Goal: Navigation & Orientation: Find specific page/section

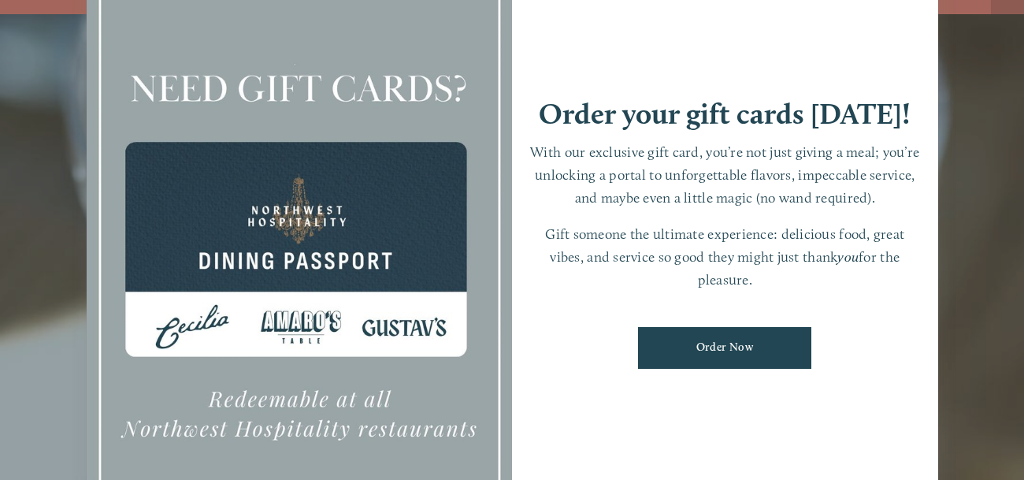
scroll to position [33, 0]
click at [916, 131] on div "Order your gift cards [DATE]!" at bounding box center [725, 120] width 395 height 42
click at [948, 128] on div at bounding box center [512, 240] width 1024 height 480
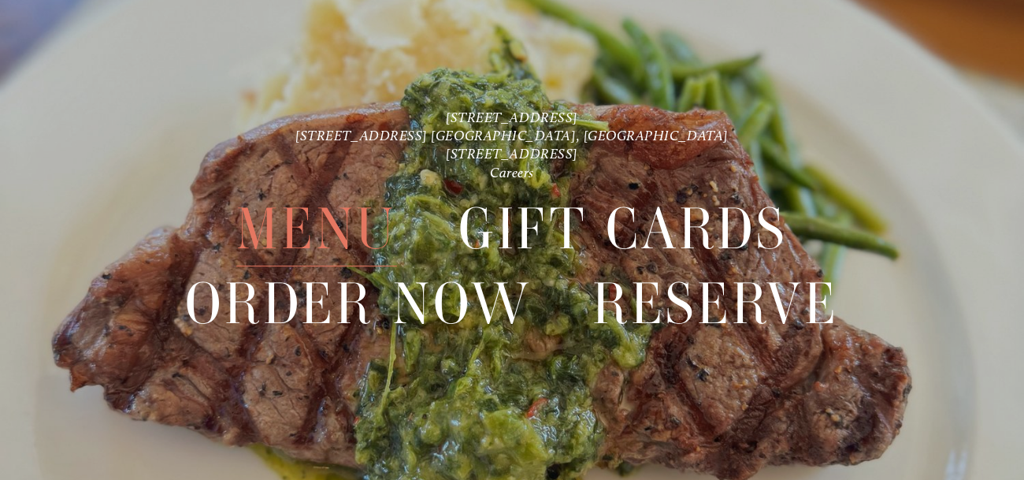
click at [382, 229] on span "Menu" at bounding box center [316, 228] width 161 height 75
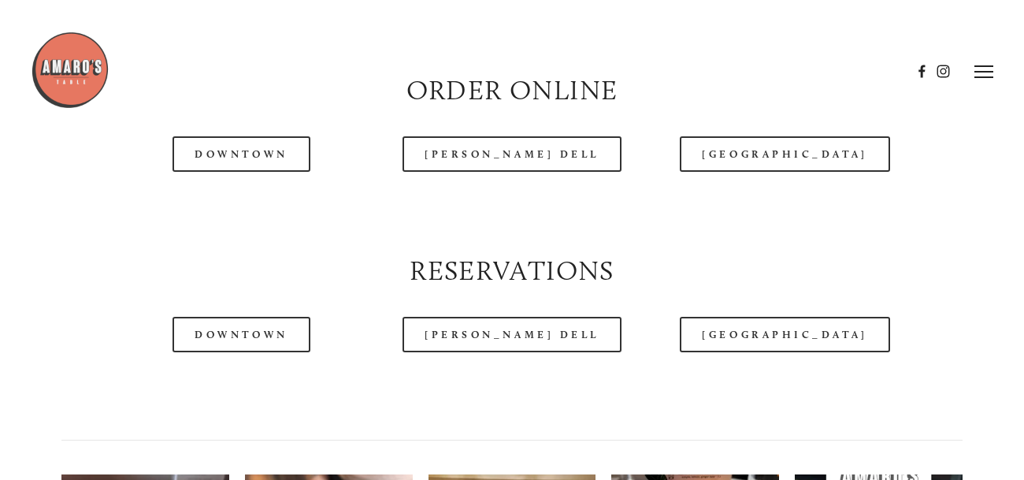
scroll to position [1720, 0]
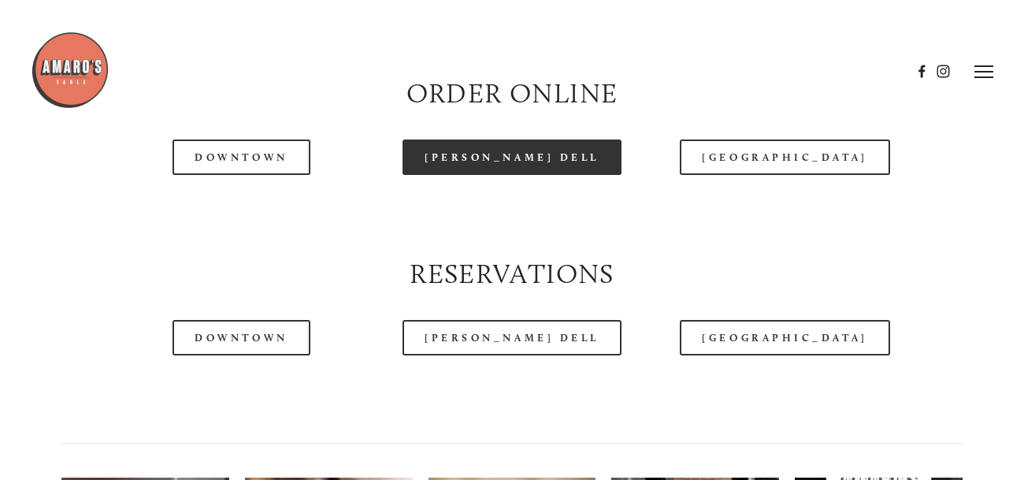
click at [467, 154] on link "[PERSON_NAME] Dell" at bounding box center [512, 156] width 219 height 35
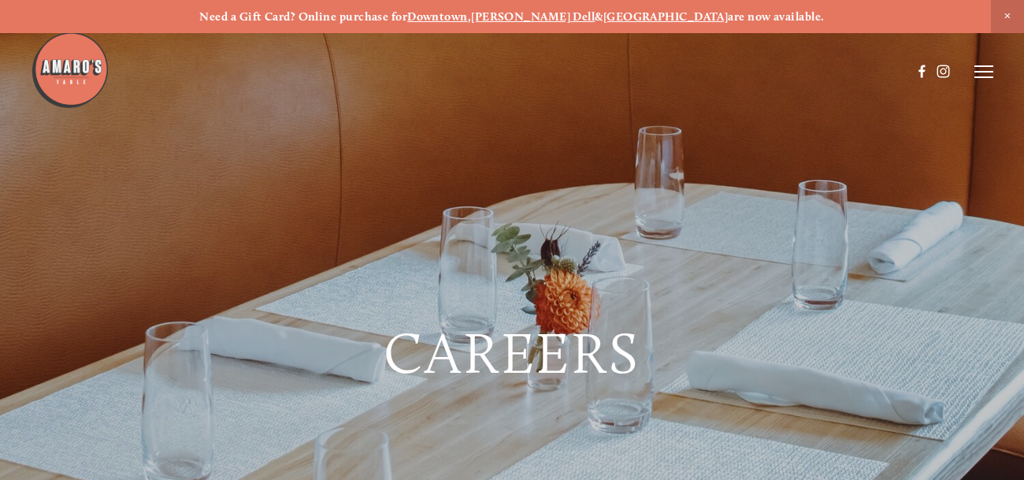
click at [988, 80] on header "Menu Order Now Visit Gallery 0" at bounding box center [512, 71] width 963 height 143
click at [987, 73] on icon at bounding box center [984, 72] width 19 height 14
click at [942, 73] on span "Careers" at bounding box center [935, 71] width 37 height 13
